Goal: Navigation & Orientation: Find specific page/section

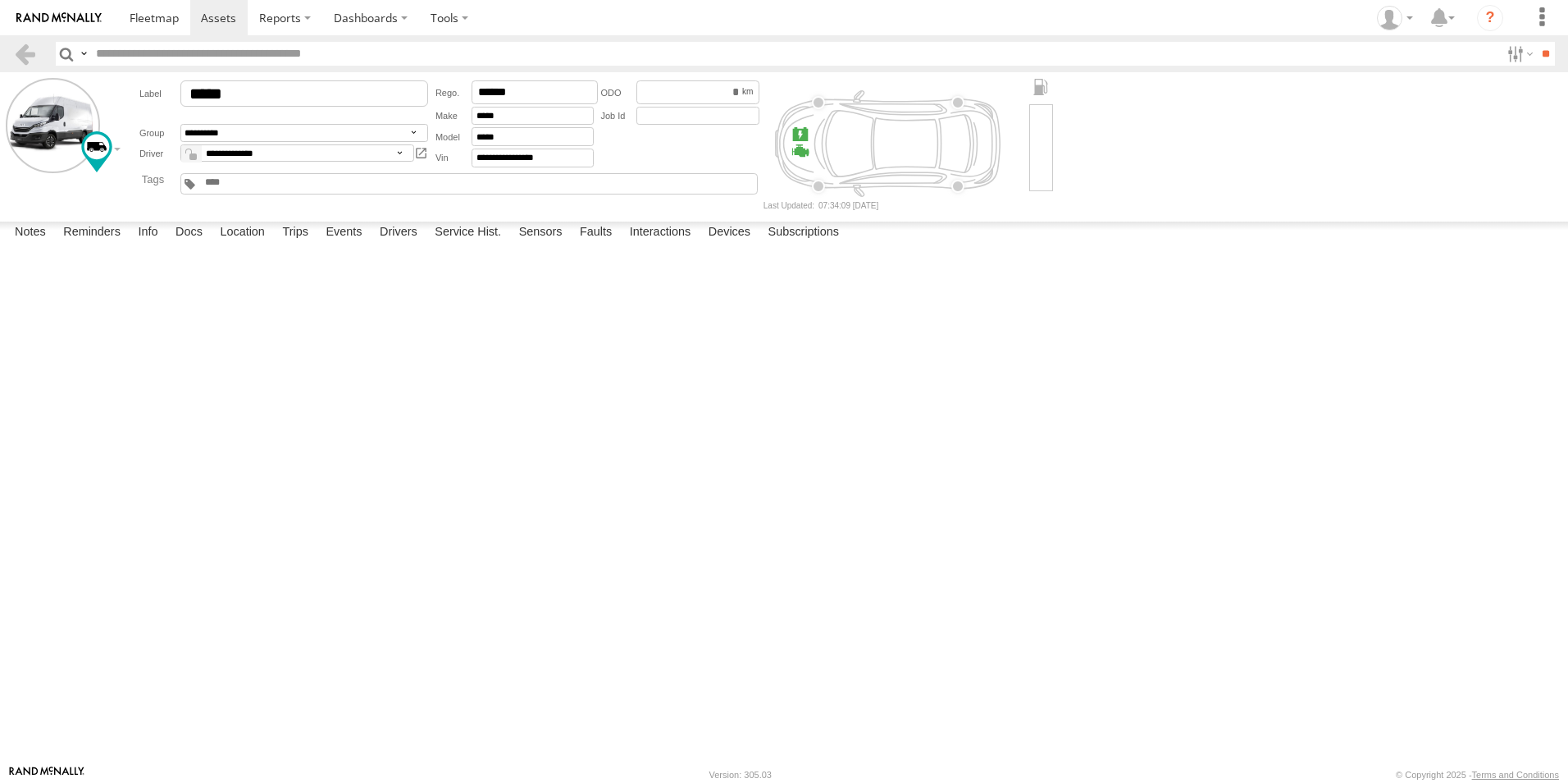
select select "*****"
click at [173, 21] on span at bounding box center [154, 17] width 49 height 16
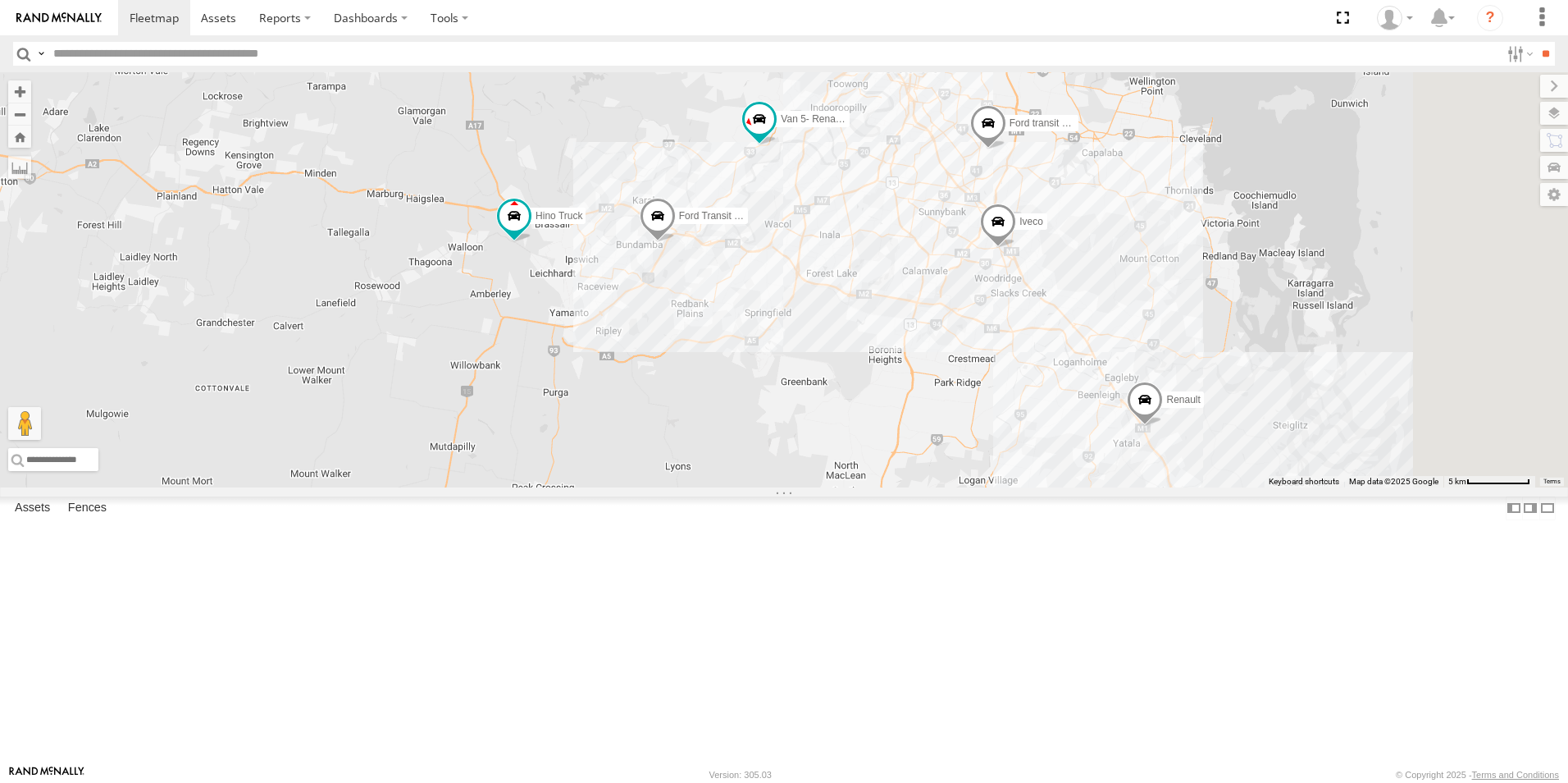
drag, startPoint x: 1269, startPoint y: 413, endPoint x: 1093, endPoint y: 384, distance: 178.4
click at [1093, 385] on div "Hino Truck Ford transit (Little) Ford Transit (New) Renault Iveco Old Ford Van …" at bounding box center [784, 280] width 1568 height 415
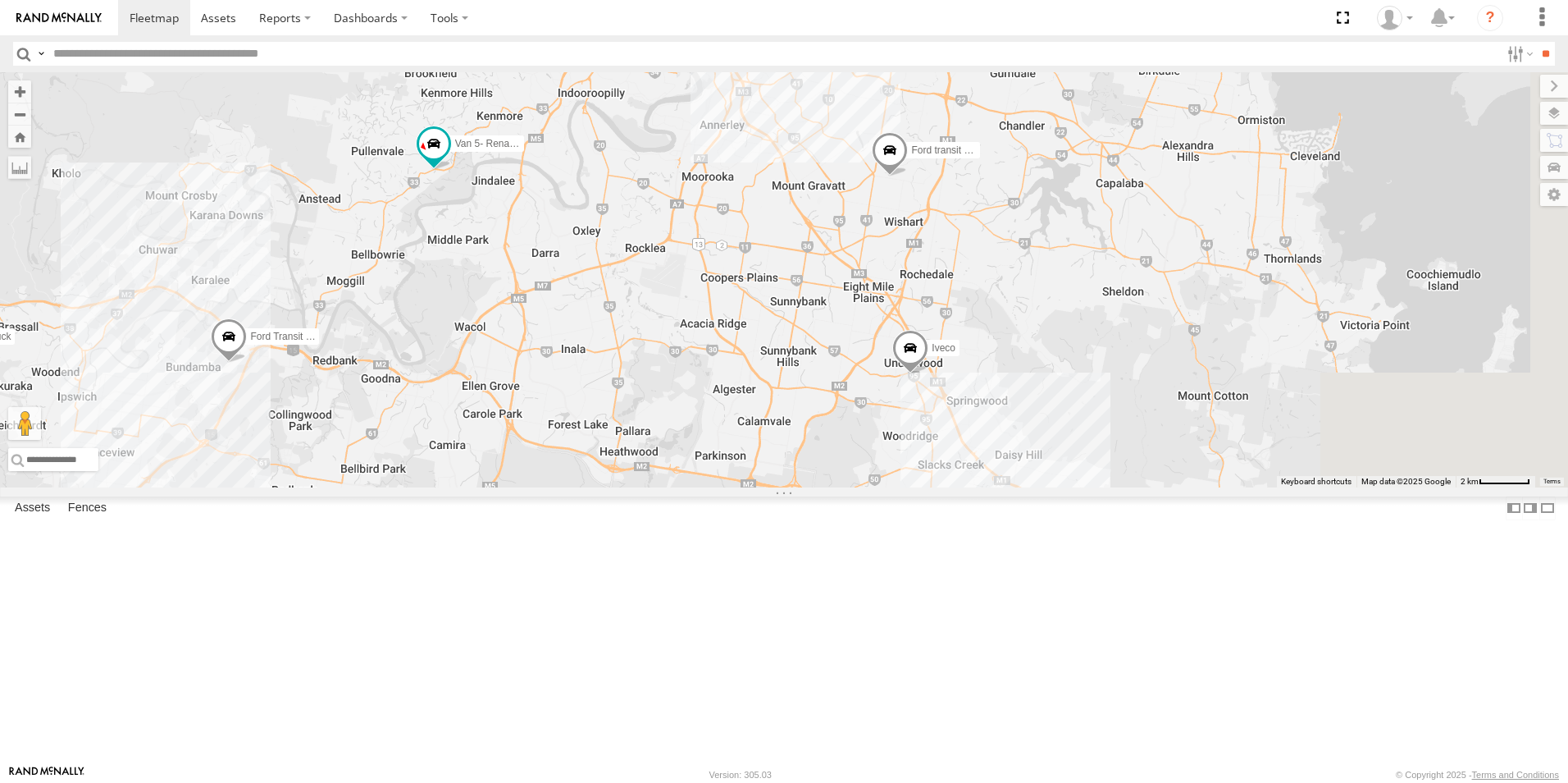
drag, startPoint x: 1324, startPoint y: 464, endPoint x: 1022, endPoint y: 487, distance: 302.9
click at [1018, 488] on div "Hino Truck Ford transit (Little) Ford Transit (New) Renault Iveco Old Ford Van …" at bounding box center [784, 280] width 1568 height 415
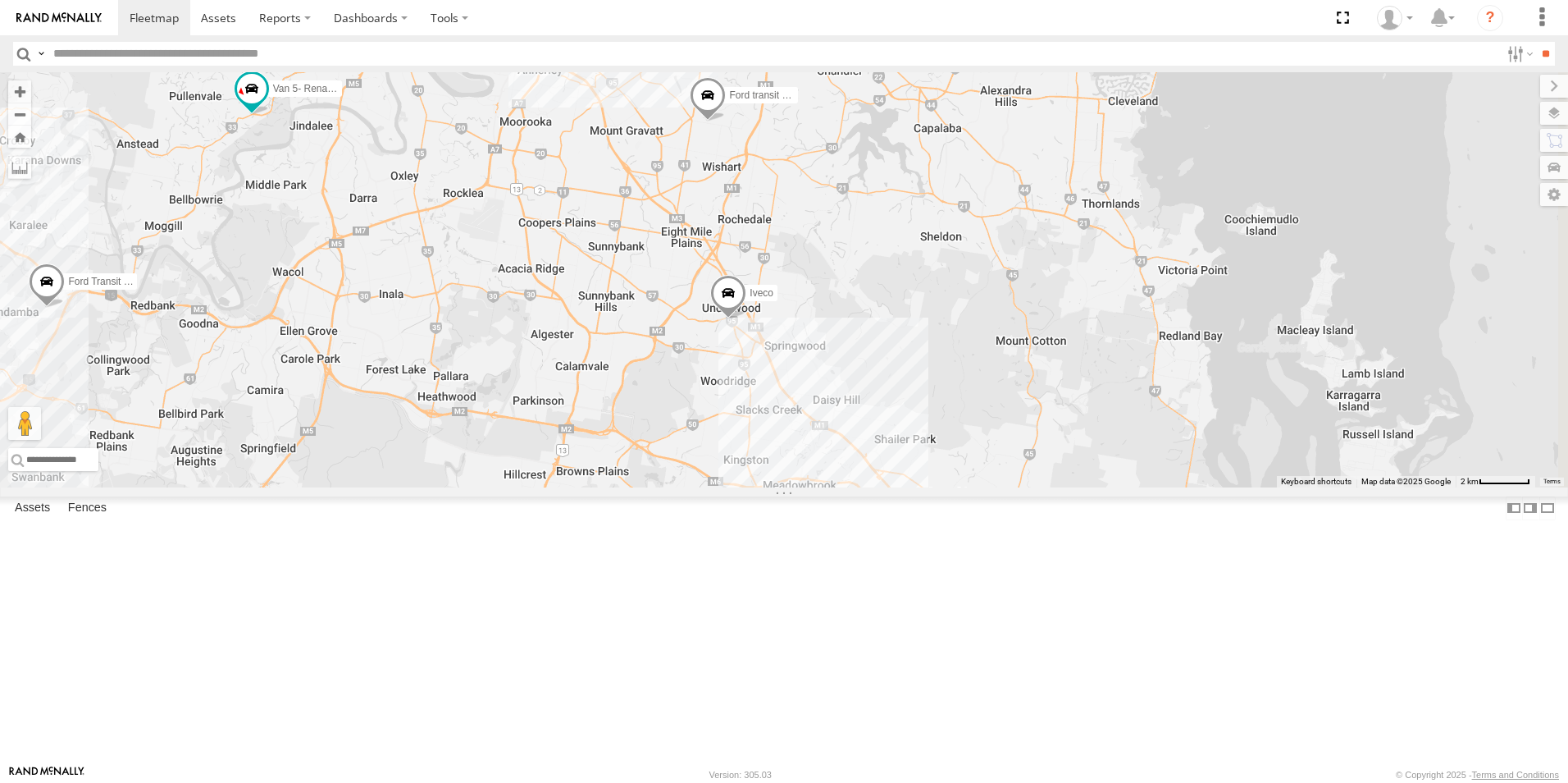
drag, startPoint x: 1124, startPoint y: 427, endPoint x: 982, endPoint y: 443, distance: 142.9
click at [976, 451] on div "Hino Truck Ford transit (Little) Ford Transit (New) Renault Iveco Old Ford Van …" at bounding box center [784, 280] width 1568 height 415
